Goal: Transaction & Acquisition: Purchase product/service

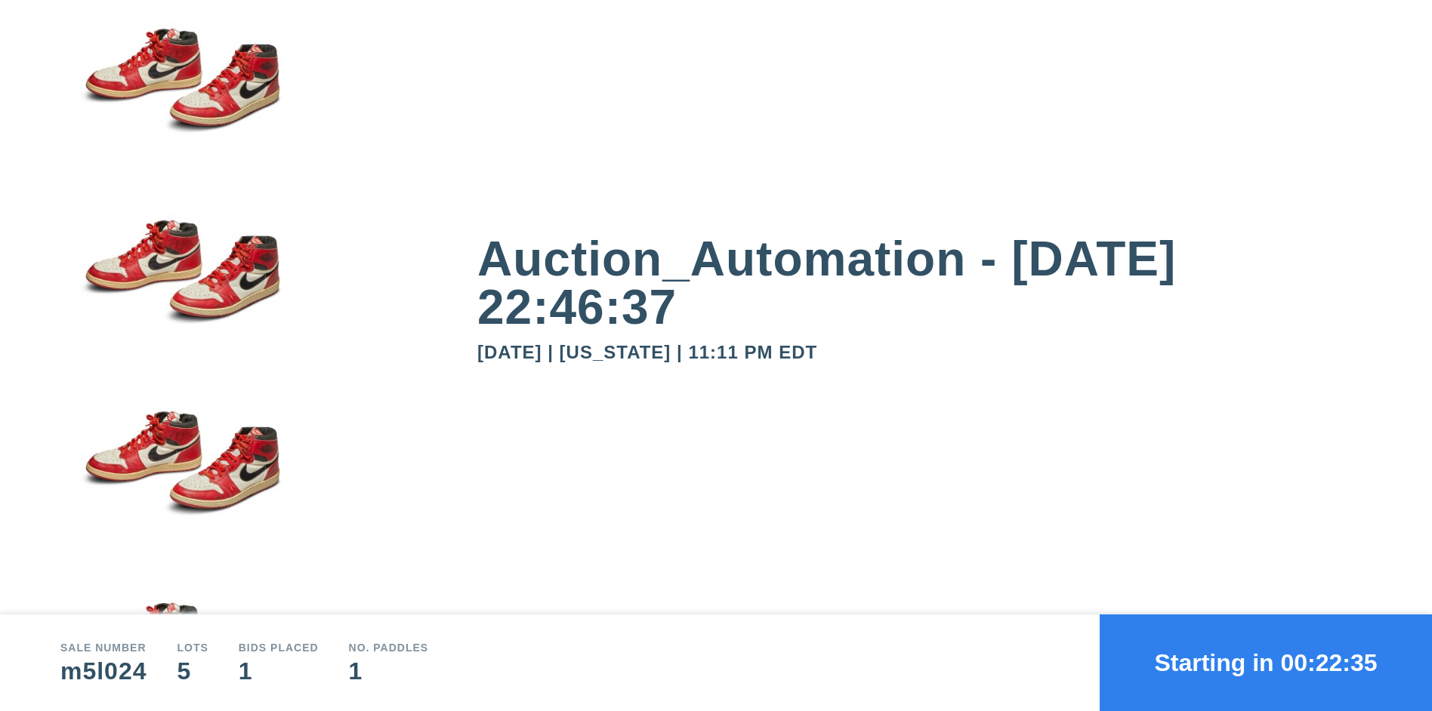
click at [1265, 663] on button "Starting in 00:22:35" at bounding box center [1265, 663] width 332 height 97
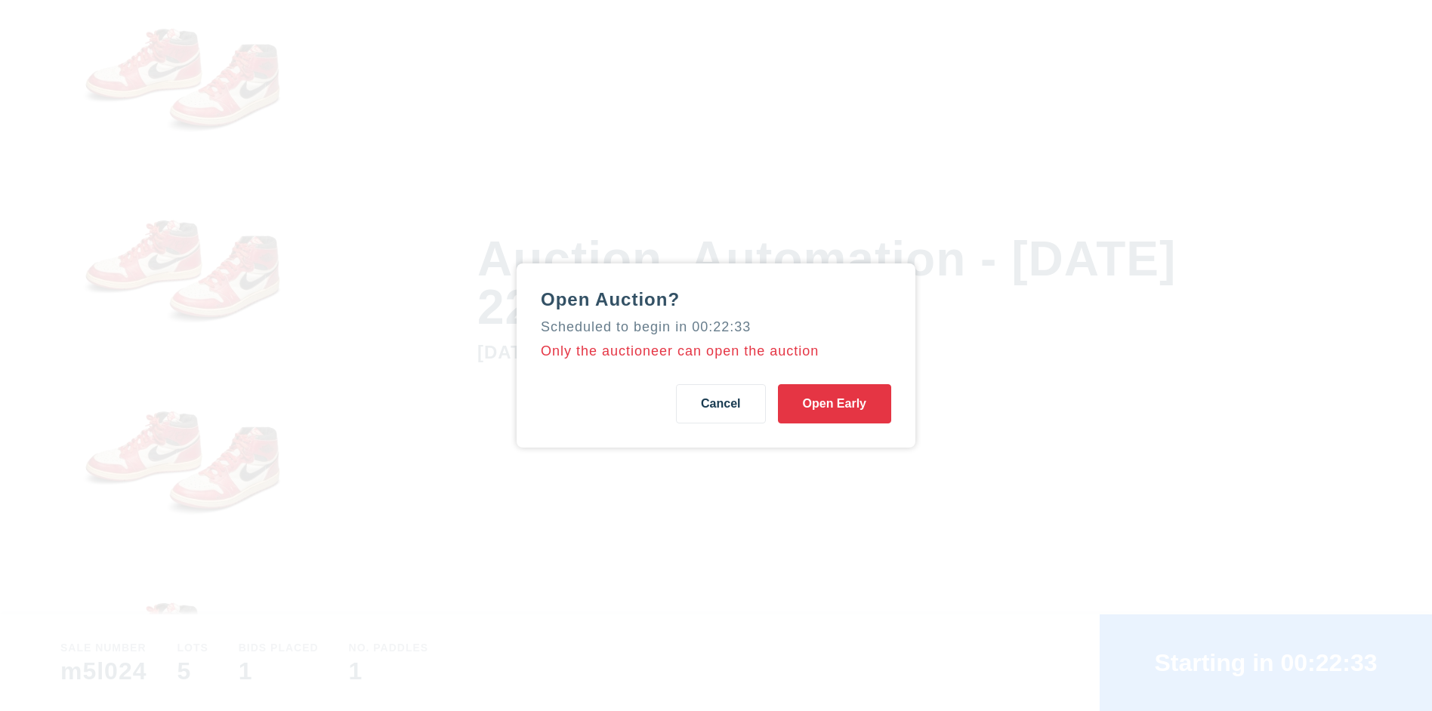
click at [834, 404] on button "Open Early" at bounding box center [834, 403] width 113 height 39
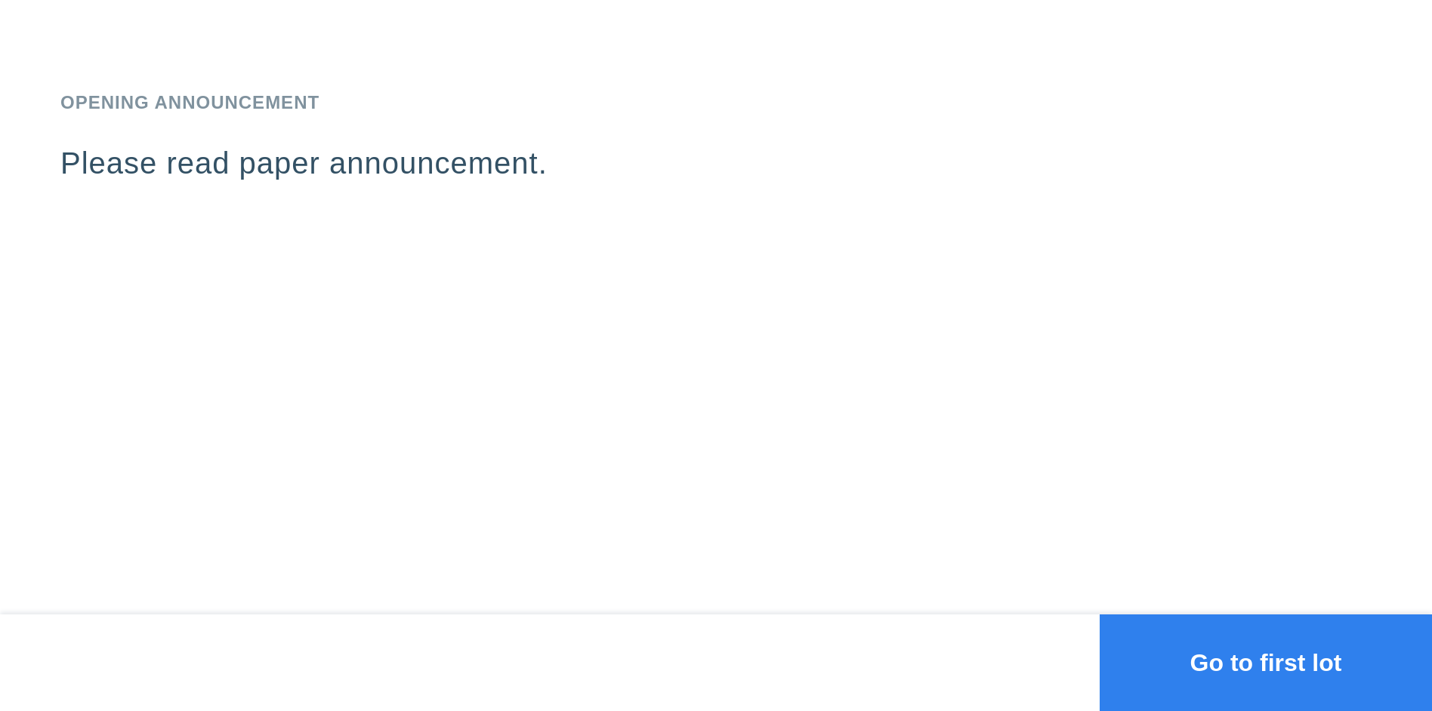
click at [1265, 663] on button "Go to first lot" at bounding box center [1265, 663] width 332 height 97
